Goal: Navigation & Orientation: Find specific page/section

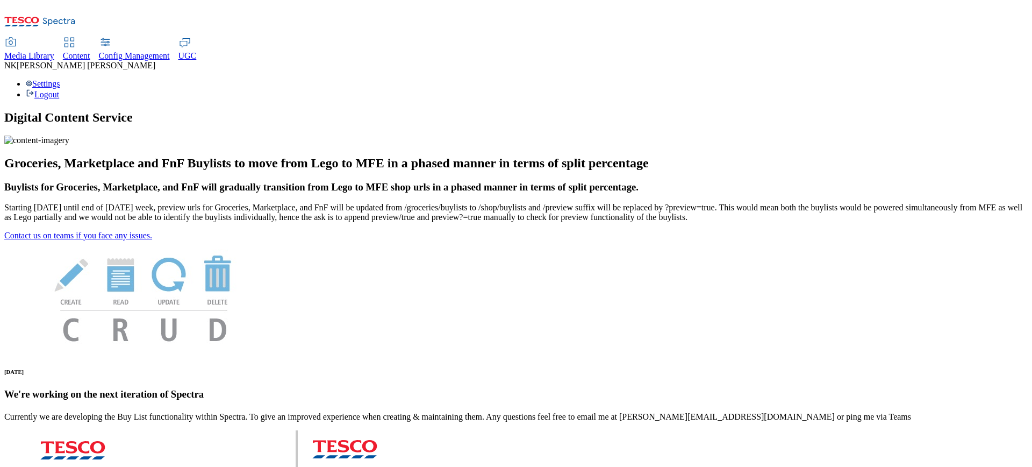
click at [54, 51] on span "Media Library" at bounding box center [29, 55] width 50 height 9
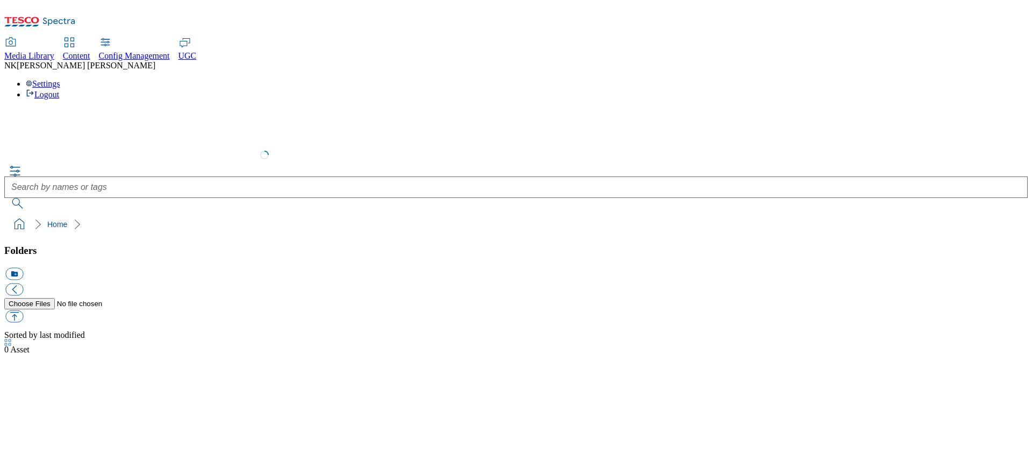
select select "flare-test"
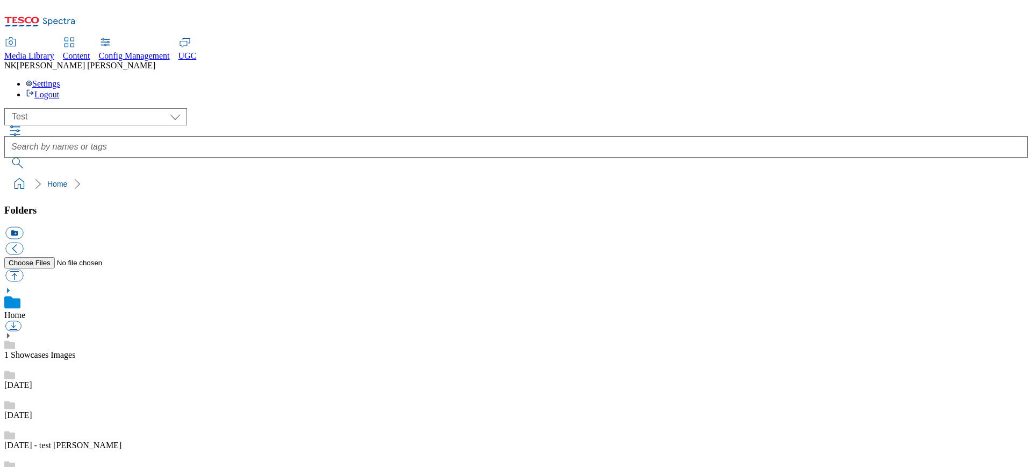
scroll to position [1, 0]
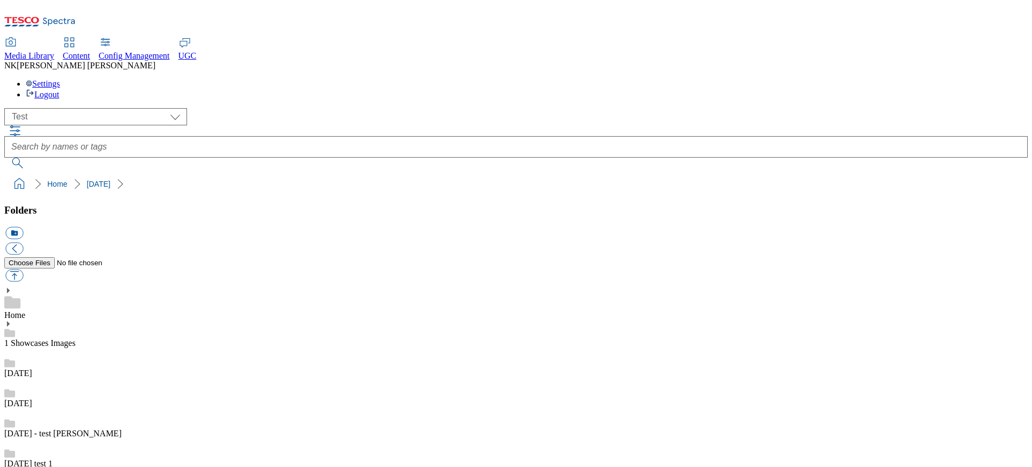
click at [35, 438] on div "[DATE] test 1" at bounding box center [516, 453] width 1024 height 30
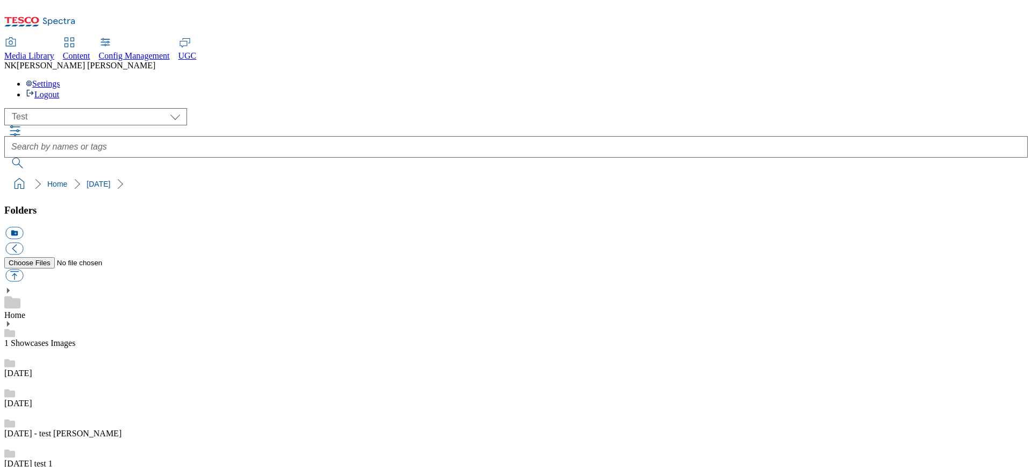
scroll to position [229, 0]
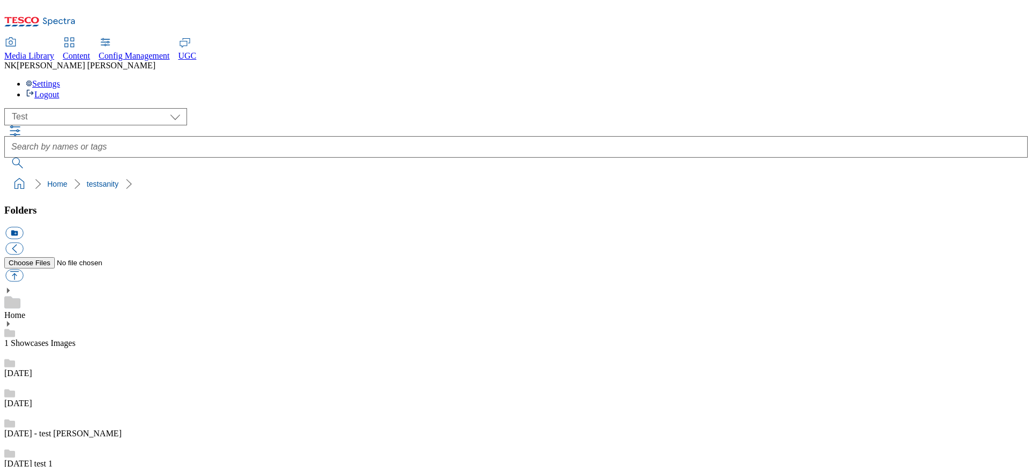
click at [303, 108] on div "( optional ) All all CE Clubcard Boost UK Clubcard Marketing Clubcard ROI clubc…" at bounding box center [516, 116] width 1024 height 17
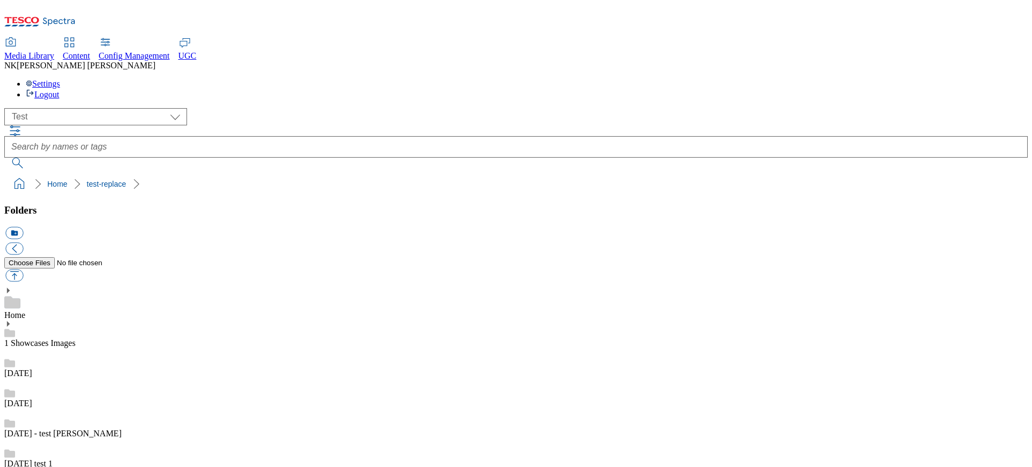
click at [112, 429] on link "14 june - test shantanu" at bounding box center [62, 433] width 117 height 9
